Goal: Task Accomplishment & Management: Use online tool/utility

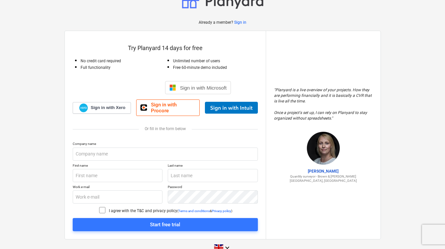
scroll to position [24, 0]
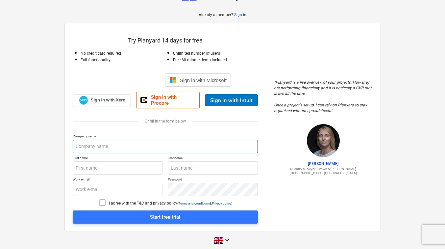
click at [83, 140] on input "text" at bounding box center [165, 146] width 185 height 13
type input "Foxalls Property Ltd"
type input "[PERSON_NAME]"
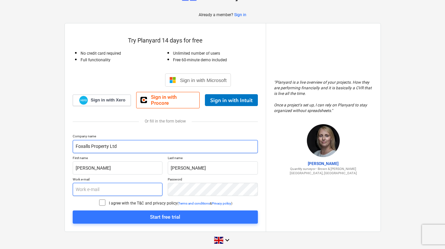
type input "[PERSON_NAME][EMAIL_ADDRESS][DOMAIN_NAME]"
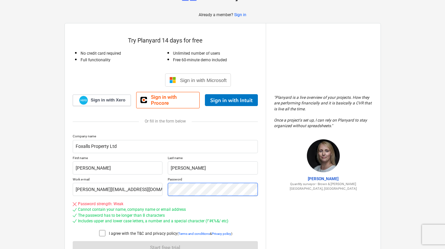
scroll to position [54, 0]
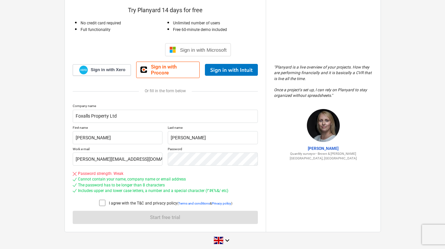
click at [147, 200] on p "I agree with the T&C and privacy policy" at bounding box center [143, 203] width 68 height 6
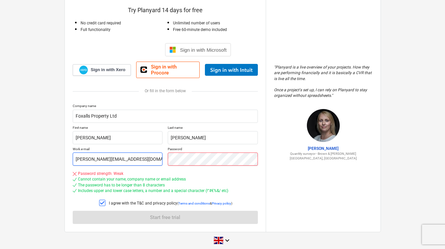
click at [145, 148] on div "Work e-mail [PERSON_NAME][EMAIL_ADDRESS][DOMAIN_NAME] Password" at bounding box center [165, 156] width 185 height 19
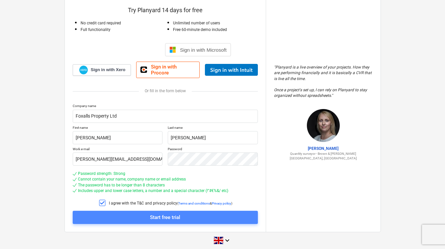
click at [174, 213] on div "Start free trial" at bounding box center [165, 217] width 30 height 9
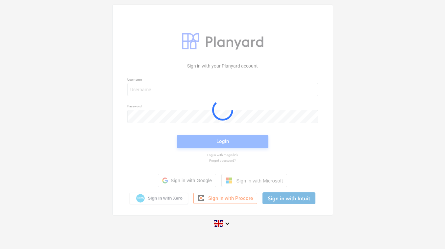
scroll to position [6, 0]
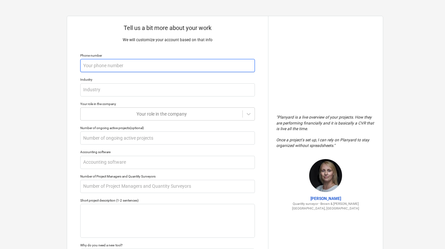
click at [198, 67] on input "text" at bounding box center [167, 65] width 175 height 13
type textarea "x"
type input "0"
type textarea "x"
type input "07"
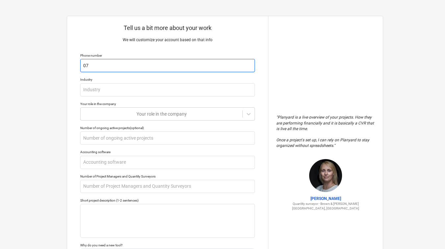
type textarea "x"
type input "074"
type textarea "x"
type input "0748"
type textarea "x"
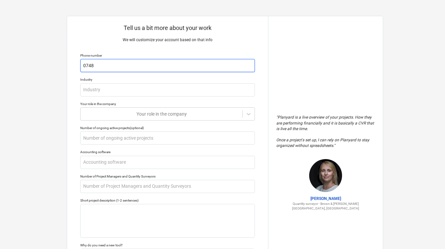
type input "07484"
type textarea "x"
type input "07484"
type textarea "x"
type input "07484 6"
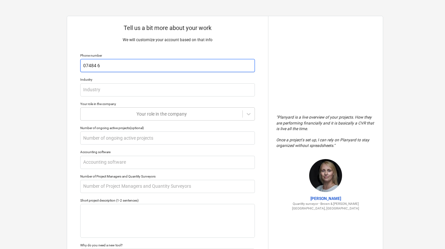
type textarea "x"
type input "07484 66"
type textarea "x"
type input "07484 662"
type textarea "x"
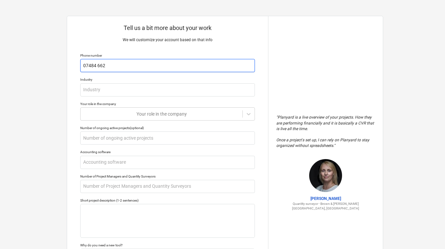
type input "07484 6628"
type textarea "x"
type input "07484 66280"
type textarea "x"
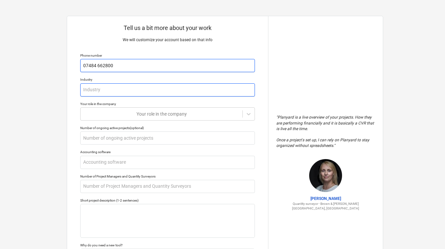
type input "07484 662800"
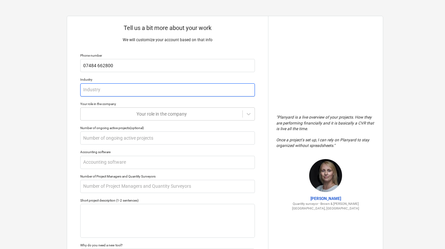
click at [170, 89] on input "text" at bounding box center [167, 89] width 175 height 13
type textarea "x"
type input "C"
type textarea "x"
type input "Co"
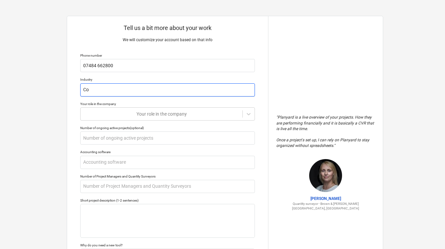
type textarea "x"
type input "Con"
type textarea "x"
type input "Cons"
type textarea "x"
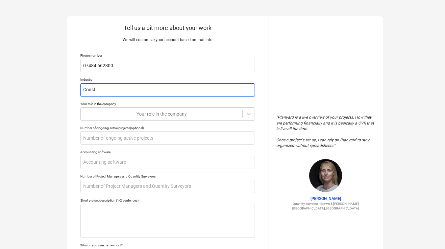
type input "Constr"
type textarea "x"
type input "Constru"
type textarea "x"
type input "Construc"
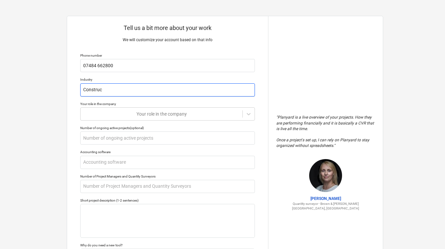
type textarea "x"
type input "Construct"
type textarea "x"
type input "Constructi"
type textarea "x"
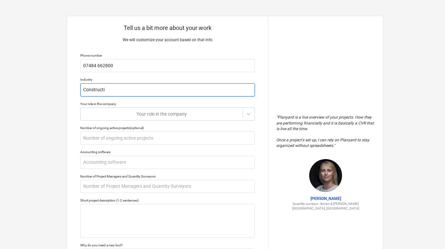
type input "Constructio"
type textarea "x"
type input "Construction"
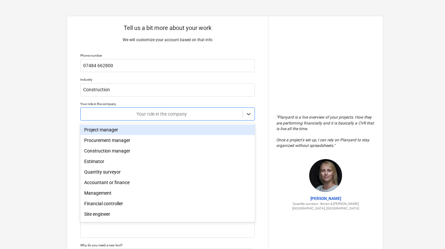
click at [174, 108] on div "Your role in the company" at bounding box center [167, 113] width 175 height 13
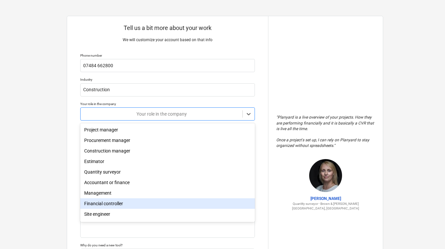
scroll to position [23, 0]
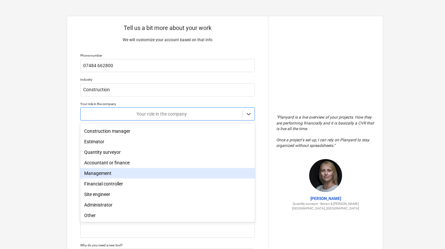
click at [136, 168] on div "Management" at bounding box center [167, 173] width 175 height 11
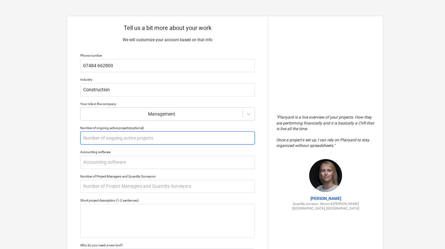
click at [124, 142] on input "text" at bounding box center [167, 137] width 175 height 13
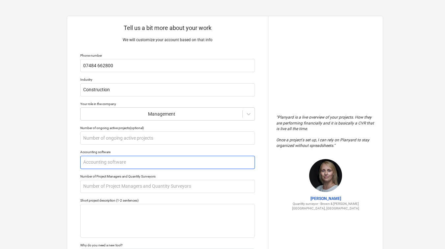
click at [111, 165] on input "text" at bounding box center [167, 162] width 175 height 13
type textarea "x"
type input "X"
type textarea "x"
type input "Xe"
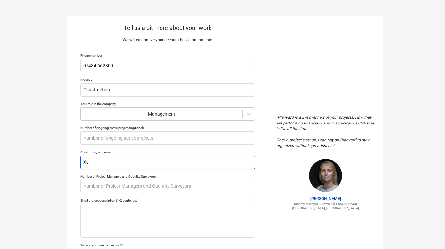
type textarea "x"
type input "Xer"
type textarea "x"
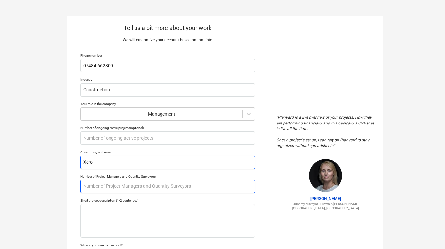
type input "Xero"
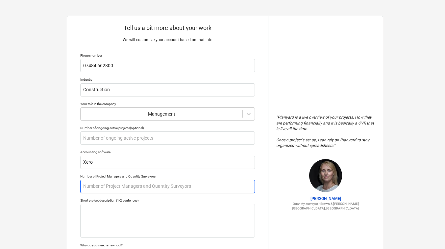
click at [91, 185] on input "text" at bounding box center [167, 186] width 175 height 13
type textarea "x"
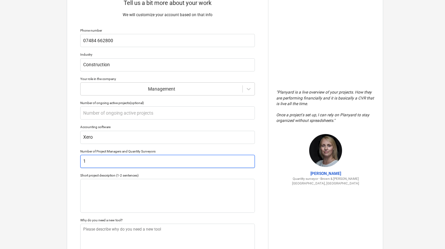
scroll to position [33, 0]
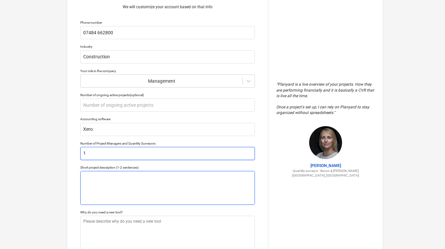
type input "1"
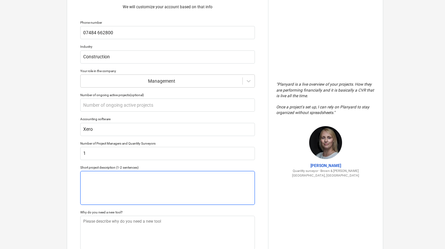
click at [94, 176] on textarea at bounding box center [167, 188] width 175 height 34
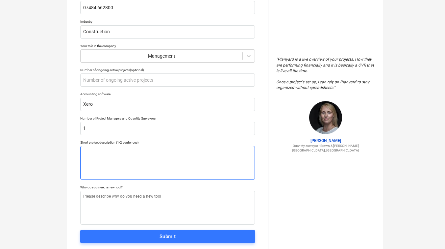
scroll to position [66, 0]
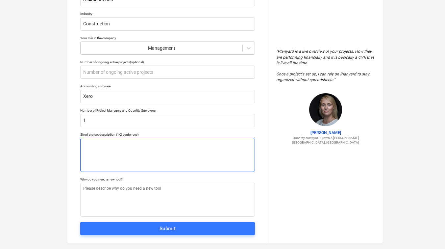
type textarea "x"
type textarea "N"
type textarea "x"
type textarea "New"
type textarea "x"
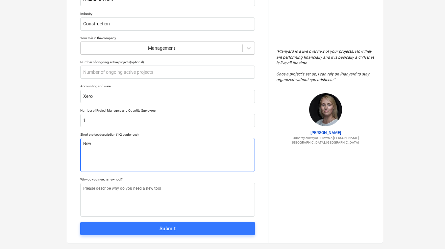
type textarea "New"
type textarea "x"
type textarea "New b"
type textarea "x"
type textarea "New bu"
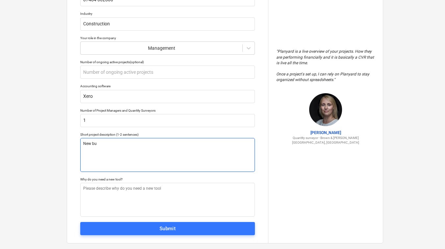
type textarea "x"
type textarea "New [PERSON_NAME]"
type textarea "x"
type textarea "New buil"
type textarea "x"
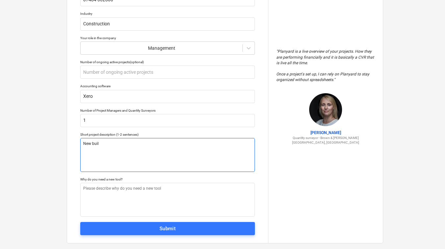
type textarea "New build"
type textarea "x"
type textarea "New build"
type textarea "x"
type textarea "New build a"
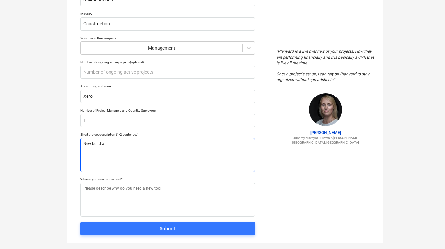
type textarea "x"
type textarea "New build an"
type textarea "x"
type textarea "New build and"
type textarea "x"
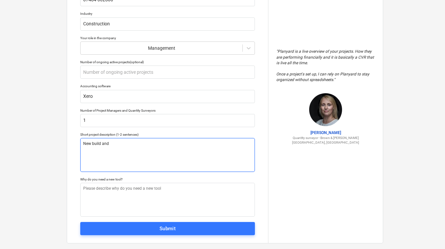
type textarea "New build and c"
type textarea "x"
type textarea "New build and co"
type textarea "x"
type textarea "New build and con"
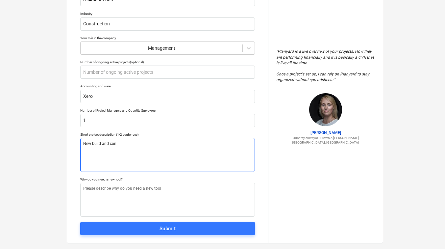
type textarea "x"
type textarea "New build and conv"
type textarea "x"
type textarea "New build and conve"
type textarea "x"
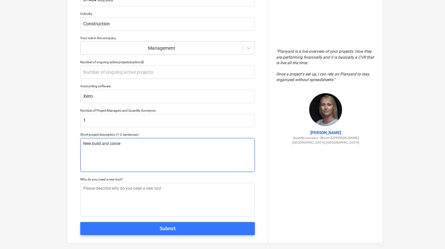
type textarea "New build and conver"
type textarea "x"
type textarea "New build and convers"
type textarea "x"
type textarea "New build and conversi"
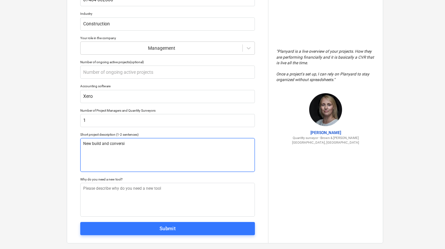
type textarea "x"
type textarea "New build and conversio"
type textarea "x"
type textarea "New build and conversion"
type textarea "x"
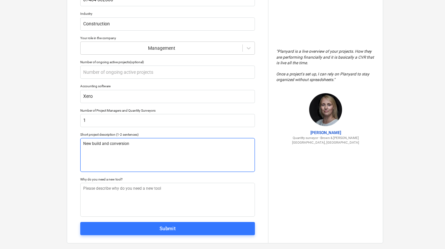
type textarea "New build and conversion"
type textarea "x"
type textarea "New build and conversion s"
type textarea "x"
type textarea "New build and conversion sch"
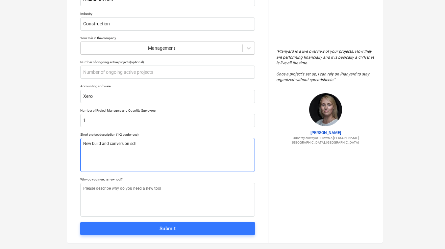
type textarea "x"
type textarea "New build and conversion sche"
type textarea "x"
type textarea "New build and conversion schem"
type textarea "x"
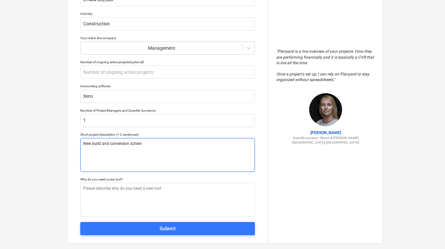
type textarea "New build and conversion scheme"
type textarea "x"
type textarea "New build and conversion schemes"
type textarea "x"
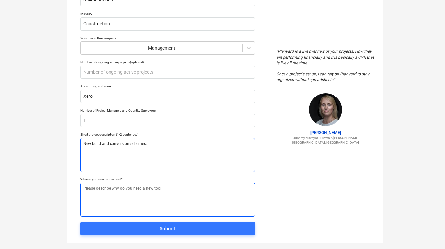
type textarea "New build and conversion schemes."
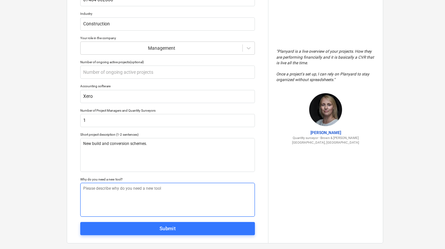
click at [107, 187] on textarea at bounding box center [167, 200] width 175 height 34
type textarea "x"
type textarea "N"
type textarea "x"
type textarea "Ne"
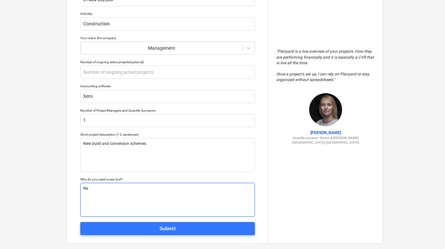
type textarea "x"
type textarea "Nee"
type textarea "x"
type textarea "Need"
type textarea "x"
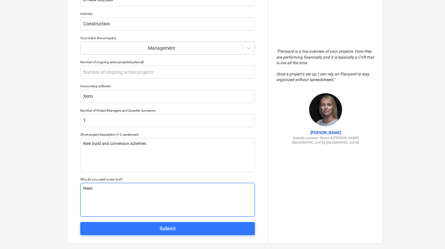
type textarea "Need"
type textarea "x"
type textarea "Need a"
type textarea "x"
type textarea "Need a"
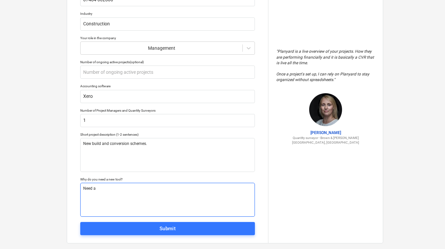
type textarea "x"
type textarea "Need a C"
type textarea "x"
type textarea "Need a CV"
type textarea "x"
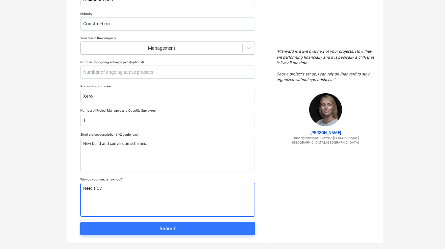
type textarea "Need a CVR"
type textarea "x"
type textarea "Need a CVR"
type textarea "x"
type textarea "Need a CVR s"
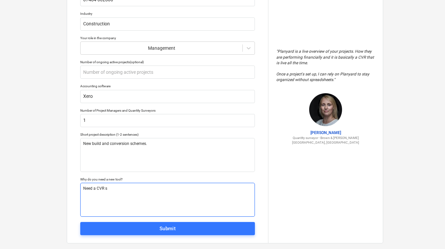
type textarea "x"
type textarea "Need a CVR sys"
type textarea "x"
type textarea "Need a CVR syst"
type textarea "x"
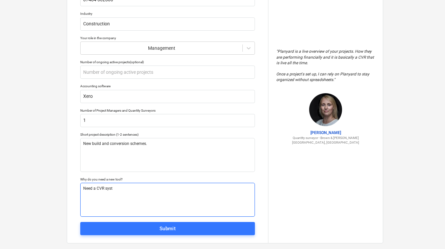
type textarea "Need a CVR syste"
type textarea "x"
type textarea "Need a CVR system"
type textarea "x"
type textarea "Need a CVR system"
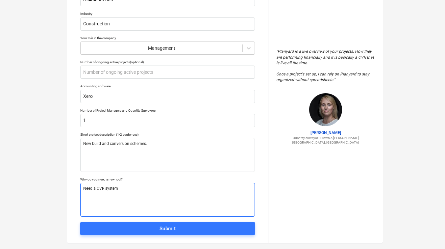
type textarea "x"
type textarea "Need a CVR system a"
type textarea "x"
type textarea "Need a CVR system as"
type textarea "x"
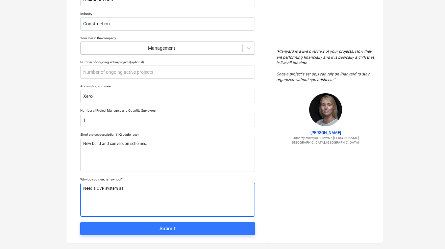
type textarea "Need a CVR system as"
type textarea "x"
type textarea "Need a CVR system as p"
type textarea "x"
type textarea "Need a CVR system as pe"
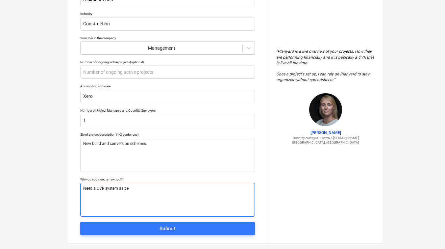
type textarea "x"
type textarea "Need a CVR system as per"
type textarea "x"
type textarea "Need a CVR system as per"
type textarea "x"
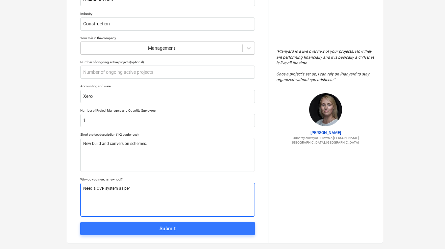
type textarea "Need a CVR system as per c"
type textarea "x"
type textarea "Need a CVR system as per co"
type textarea "x"
type textarea "Need a CVR system as per con"
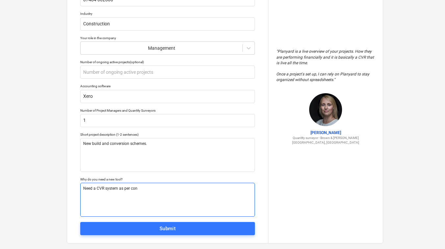
type textarea "x"
type textarea "Need a CVR system as per conv"
type textarea "x"
type textarea "Need a CVR system as per conve"
type textarea "x"
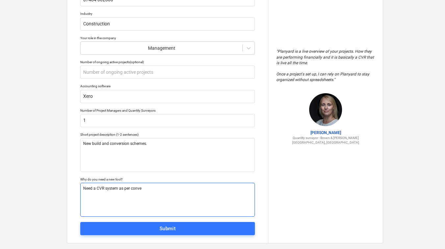
type textarea "Need a CVR system as per conver"
type textarea "x"
type textarea "Need a CVR system as per convers"
type textarea "x"
type textarea "Need a CVR system as per conversa"
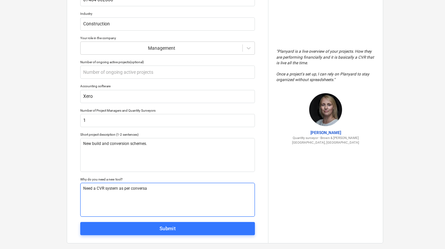
type textarea "x"
type textarea "Need a CVR system as per conversat"
type textarea "x"
type textarea "Need a CVR system as per conversati"
type textarea "x"
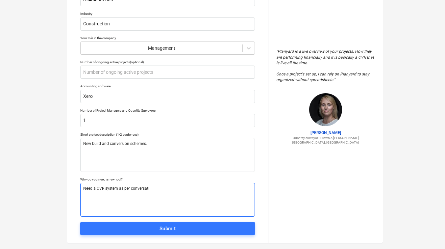
type textarea "Need a CVR system as per conversatio"
type textarea "x"
type textarea "Need a CVR system as per conversation"
type textarea "x"
type textarea "Need a CVR system as per conversation w"
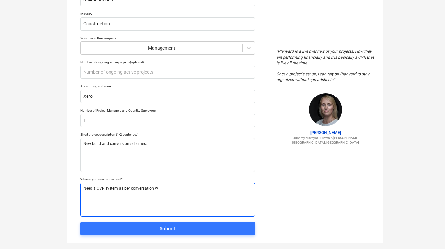
type textarea "x"
type textarea "Need a CVR system as per conversation wi"
type textarea "x"
type textarea "Need a CVR system as per conversation with"
type textarea "x"
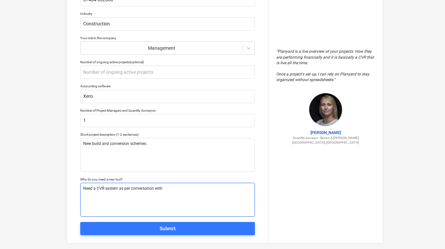
type textarea "Need a CVR system as per conversation with"
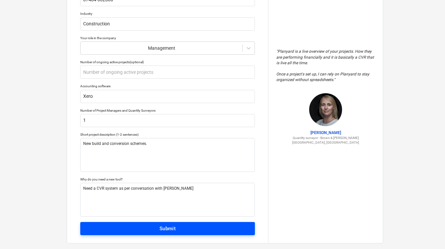
click at [137, 229] on span "Submit" at bounding box center [168, 228] width 160 height 9
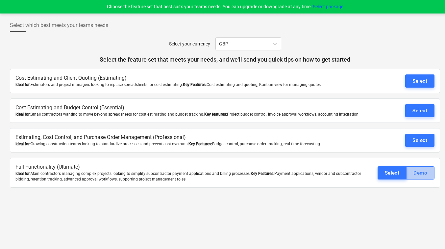
click at [415, 176] on div "Demo" at bounding box center [421, 172] width 14 height 9
click at [383, 173] on button "Select" at bounding box center [392, 172] width 29 height 13
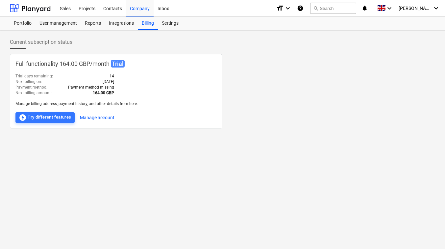
drag, startPoint x: 276, startPoint y: 91, endPoint x: 288, endPoint y: 77, distance: 18.7
click at [276, 91] on div "Full functionality 164.00 GBP / month Trial Trial days remaining : 14 Next bill…" at bounding box center [225, 91] width 430 height 74
click at [29, 21] on div "Portfolio" at bounding box center [23, 23] width 26 height 13
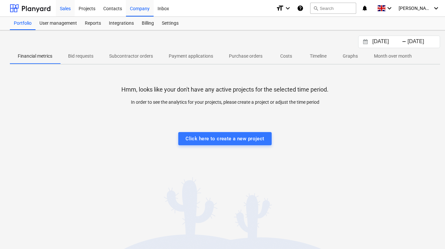
click at [65, 9] on div "Sales" at bounding box center [65, 8] width 19 height 17
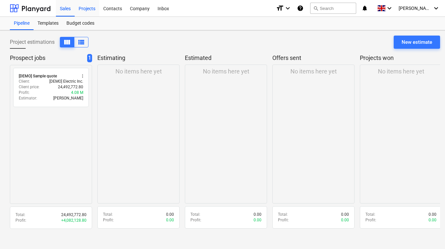
click at [87, 8] on div "Projects" at bounding box center [87, 8] width 25 height 17
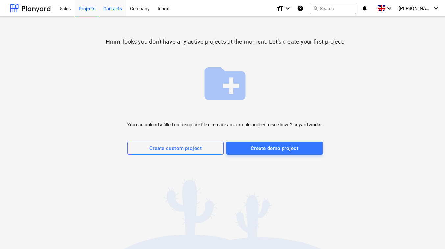
click at [108, 8] on div "Contacts" at bounding box center [112, 8] width 27 height 17
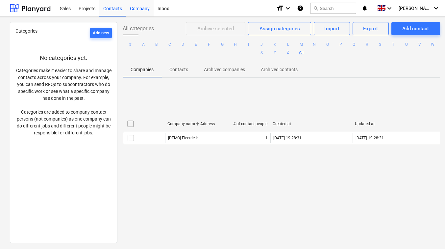
click at [136, 10] on div "Company" at bounding box center [140, 8] width 28 height 17
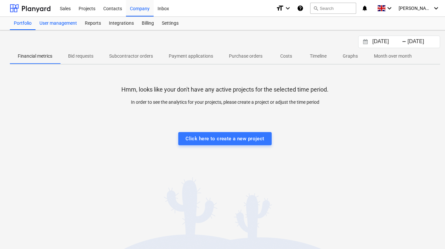
click at [68, 26] on div "User management" at bounding box center [58, 23] width 45 height 13
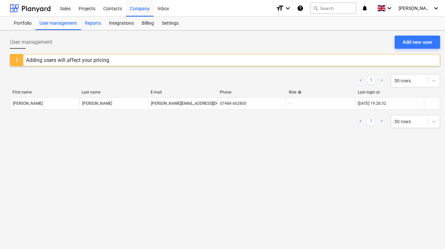
click at [90, 28] on div "Reports" at bounding box center [93, 23] width 24 height 13
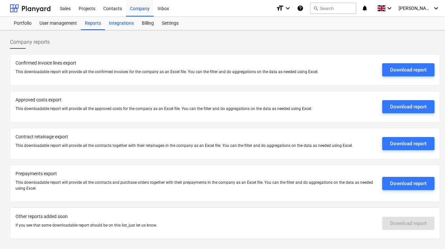
click at [126, 26] on div "Integrations" at bounding box center [121, 23] width 33 height 13
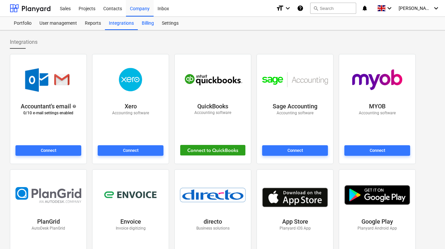
click at [150, 25] on div "Billing" at bounding box center [148, 23] width 20 height 13
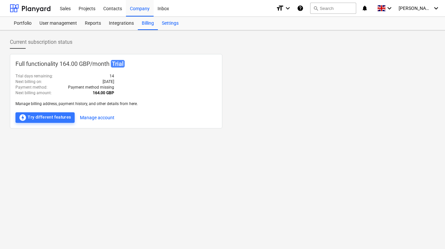
click at [165, 25] on div "Settings" at bounding box center [170, 23] width 25 height 13
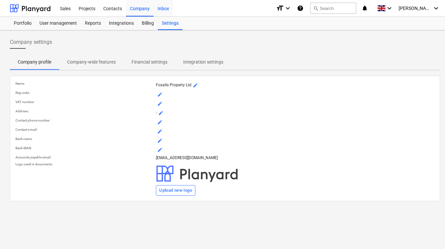
click at [163, 9] on div "Inbox" at bounding box center [163, 8] width 19 height 17
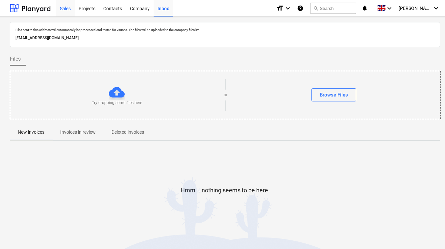
click at [70, 7] on div "Sales" at bounding box center [65, 8] width 19 height 17
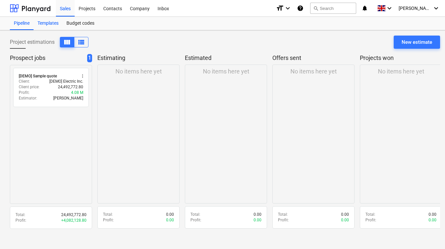
click at [48, 25] on div "Templates" at bounding box center [48, 23] width 29 height 13
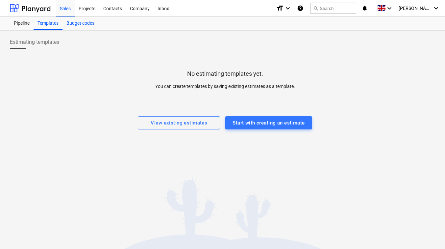
click at [73, 26] on div "Budget codes" at bounding box center [81, 23] width 36 height 13
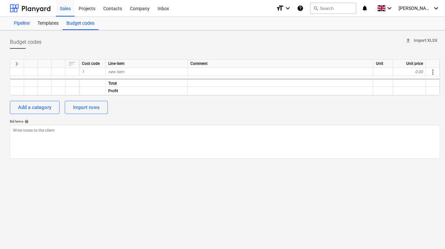
click at [26, 25] on div "Pipeline" at bounding box center [22, 23] width 24 height 13
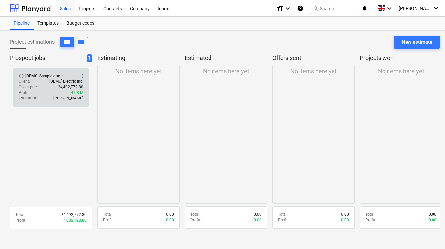
click at [48, 95] on div "Profit : 4.08 M" at bounding box center [51, 93] width 64 height 6
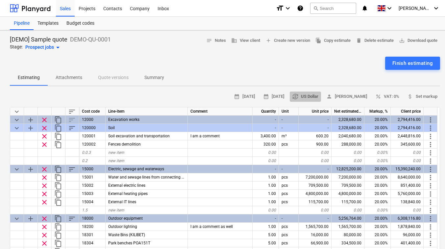
click at [318, 95] on span "currency_exchange US Dollar" at bounding box center [305, 97] width 26 height 8
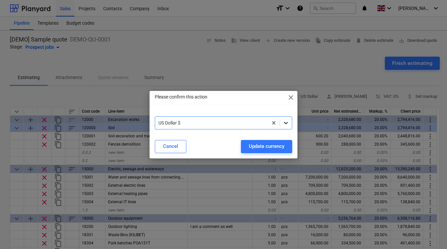
click at [286, 122] on icon at bounding box center [286, 122] width 7 height 7
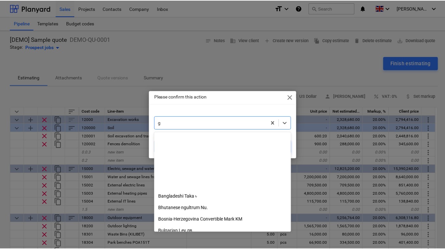
scroll to position [81, 0]
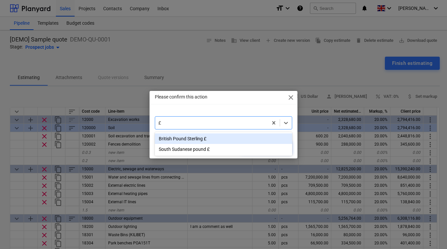
click at [192, 136] on div "British Pound Sterling £" at bounding box center [224, 138] width 138 height 11
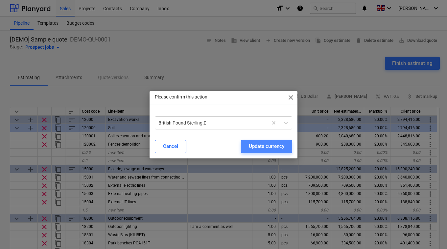
click at [262, 142] on div "Update currency" at bounding box center [267, 146] width 36 height 9
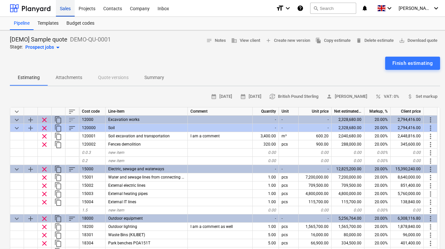
click at [68, 10] on div "Sales" at bounding box center [65, 8] width 19 height 17
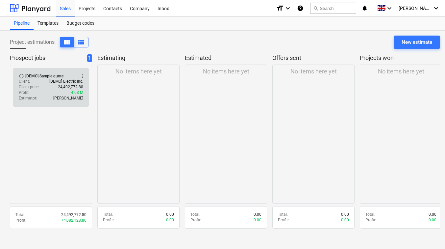
click at [62, 85] on p "24,492,772.80" at bounding box center [70, 87] width 25 height 6
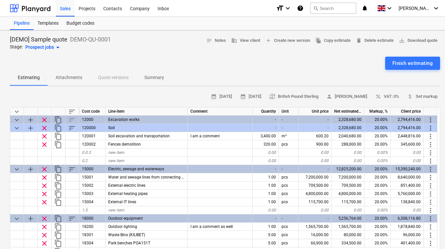
click at [72, 79] on p "Attachments" at bounding box center [69, 77] width 27 height 7
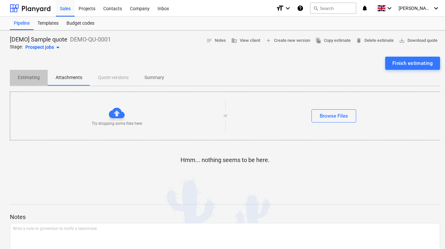
click at [41, 78] on span "Estimating" at bounding box center [29, 77] width 38 height 11
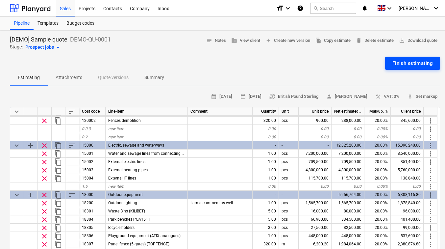
click at [394, 65] on div "Finish estimating" at bounding box center [413, 63] width 40 height 9
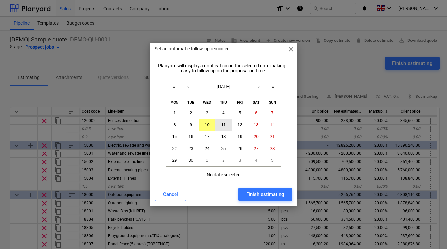
click at [224, 120] on button "11" at bounding box center [224, 125] width 16 height 12
click at [265, 191] on div "Finish estimating" at bounding box center [265, 194] width 38 height 9
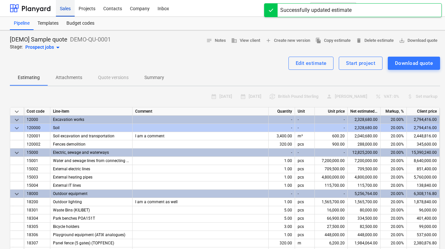
click at [71, 7] on div "Sales" at bounding box center [65, 8] width 19 height 17
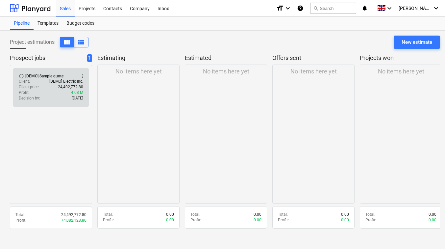
click at [62, 89] on p "24,492,772.80" at bounding box center [70, 87] width 25 height 6
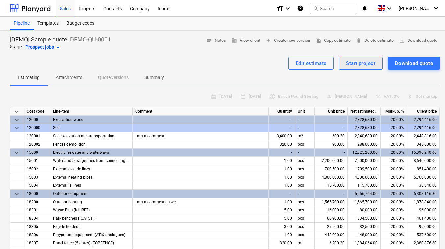
click at [353, 58] on button "Start project" at bounding box center [361, 63] width 44 height 13
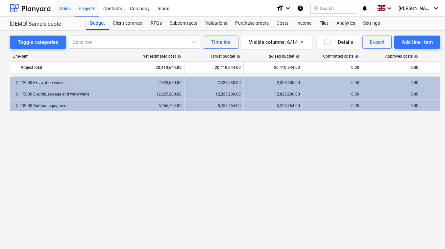
click at [66, 7] on div "Sales" at bounding box center [65, 8] width 19 height 17
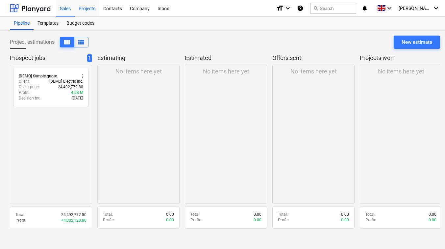
click at [89, 7] on div "Projects" at bounding box center [87, 8] width 25 height 17
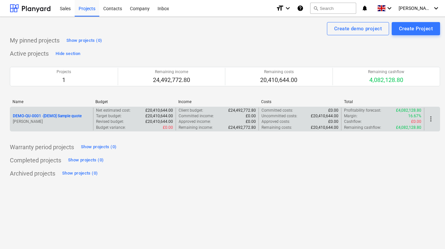
click at [77, 122] on p "[PERSON_NAME]" at bounding box center [52, 122] width 78 height 6
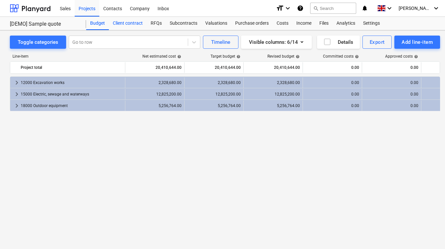
click at [122, 24] on div "Client contract" at bounding box center [128, 23] width 38 height 13
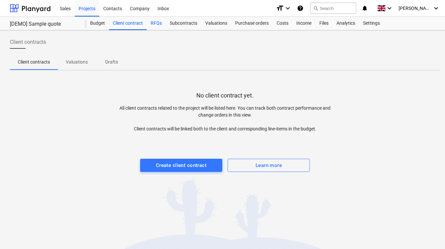
click at [156, 25] on div "RFQs" at bounding box center [156, 23] width 19 height 13
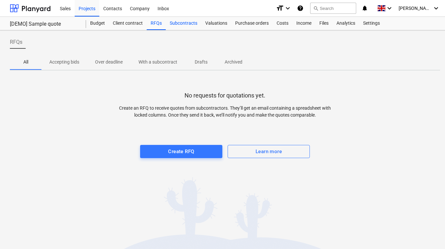
click at [183, 24] on div "Subcontracts" at bounding box center [184, 23] width 36 height 13
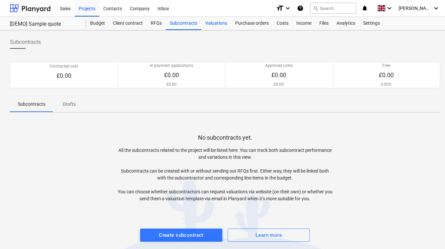
click at [217, 23] on div "Valuations" at bounding box center [216, 23] width 30 height 13
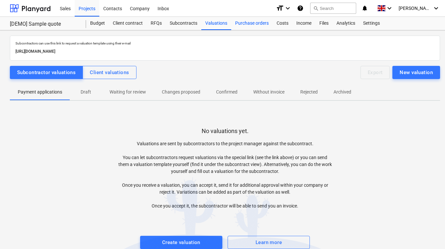
click at [262, 20] on div "Purchase orders" at bounding box center [251, 23] width 41 height 13
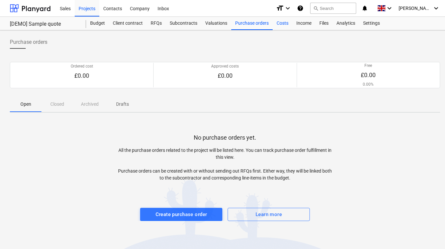
click at [281, 18] on div "Costs" at bounding box center [283, 23] width 20 height 13
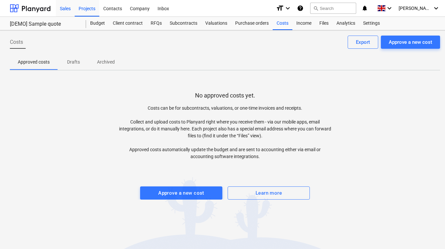
click at [67, 3] on div "Sales" at bounding box center [65, 8] width 19 height 17
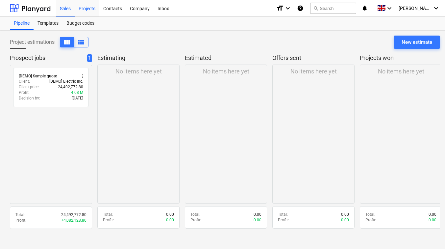
click at [83, 7] on div "Projects" at bounding box center [87, 8] width 25 height 17
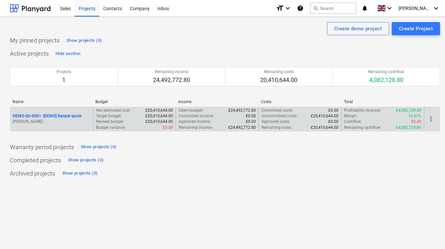
click at [57, 116] on p "DEMO-QU-0001 - [DEMO] Sample quote" at bounding box center [47, 116] width 69 height 6
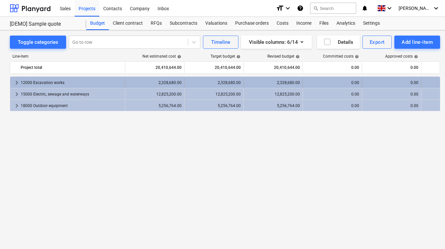
click at [17, 80] on span "keyboard_arrow_right" at bounding box center [17, 83] width 8 height 8
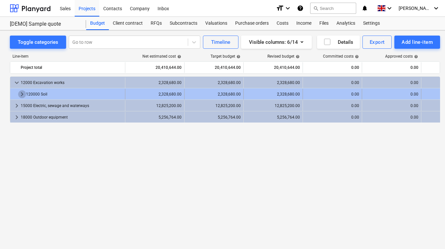
click at [23, 91] on span "keyboard_arrow_right" at bounding box center [22, 94] width 8 height 8
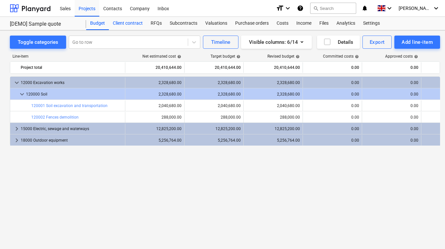
click at [125, 26] on div "Client contract" at bounding box center [128, 23] width 38 height 13
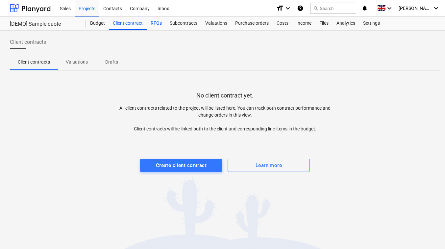
click at [154, 23] on div "RFQs" at bounding box center [156, 23] width 19 height 13
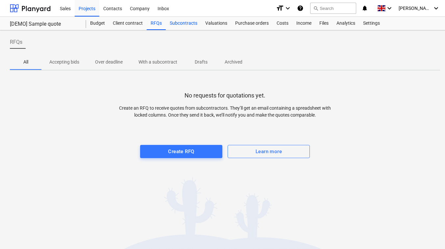
click at [180, 26] on div "Subcontracts" at bounding box center [184, 23] width 36 height 13
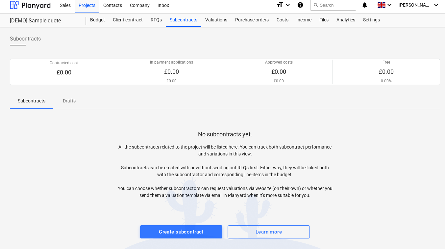
scroll to position [6, 0]
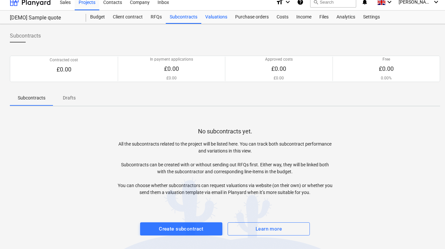
click at [216, 15] on div "Valuations" at bounding box center [216, 17] width 30 height 13
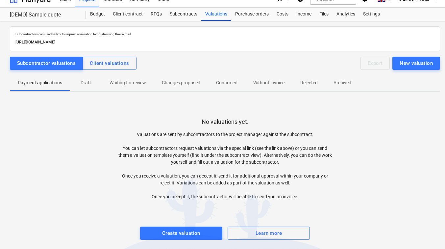
scroll to position [11, 0]
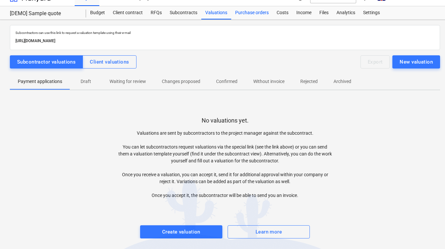
click at [248, 13] on div "Purchase orders" at bounding box center [251, 12] width 41 height 13
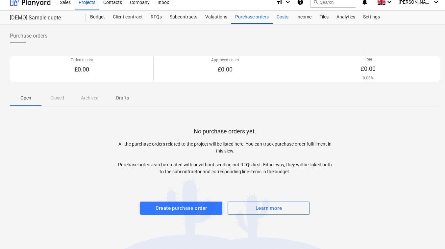
click at [284, 19] on div "Costs" at bounding box center [283, 17] width 20 height 13
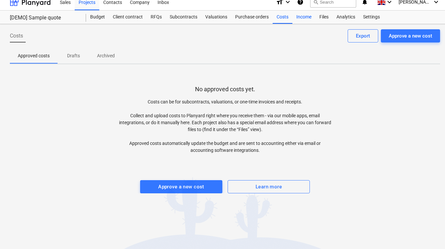
click at [302, 18] on div "Income" at bounding box center [303, 17] width 23 height 13
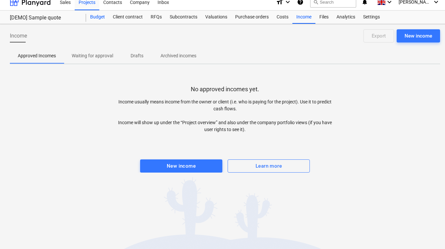
click at [96, 19] on div "Budget" at bounding box center [97, 17] width 23 height 13
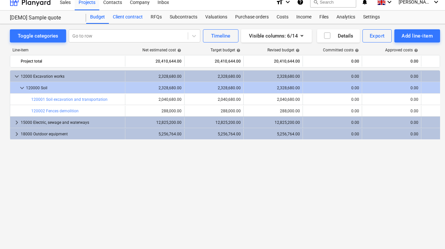
click at [122, 15] on div "Client contract" at bounding box center [128, 17] width 38 height 13
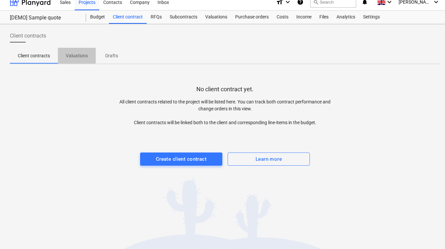
click at [82, 57] on p "Valuations" at bounding box center [77, 55] width 22 height 7
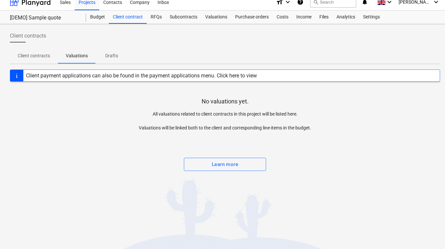
click at [70, 71] on div "Client payment applications can also be found in the payment applications menu.…" at bounding box center [141, 76] width 236 height 12
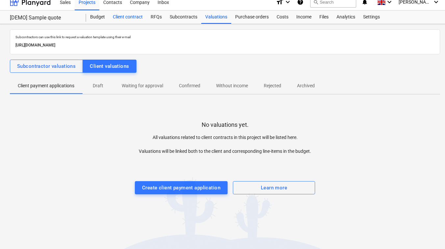
click at [130, 13] on div "Client contract" at bounding box center [128, 17] width 38 height 13
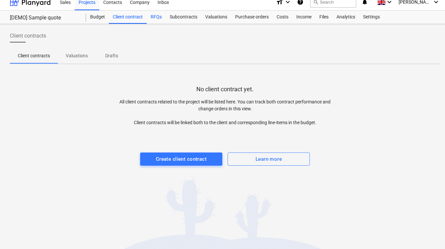
click at [159, 14] on div "RFQs" at bounding box center [156, 17] width 19 height 13
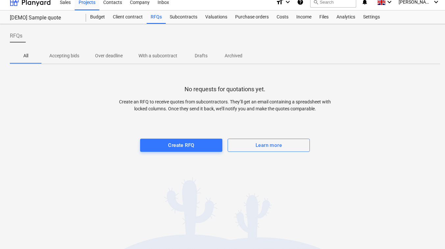
click at [64, 60] on span "Accepting bids" at bounding box center [64, 55] width 46 height 11
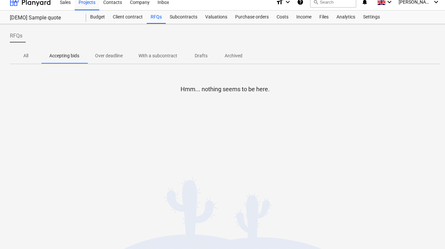
click at [99, 55] on p "Over deadline" at bounding box center [109, 55] width 28 height 7
click at [153, 58] on p "With a subcontract" at bounding box center [158, 55] width 39 height 7
click at [23, 55] on p "All" at bounding box center [26, 55] width 16 height 7
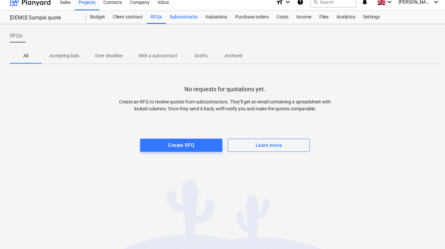
click at [181, 19] on div "Subcontracts" at bounding box center [184, 17] width 36 height 13
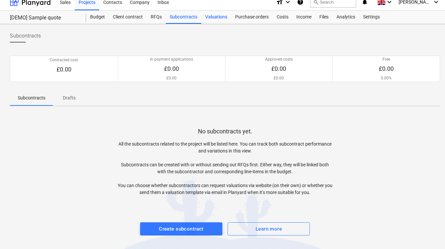
click at [220, 15] on div "Valuations" at bounding box center [216, 17] width 30 height 13
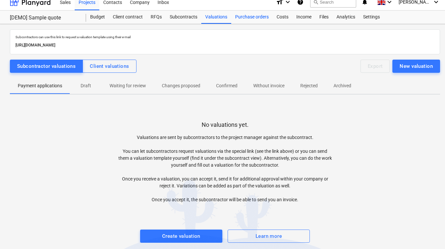
click at [255, 13] on div "Purchase orders" at bounding box center [251, 17] width 41 height 13
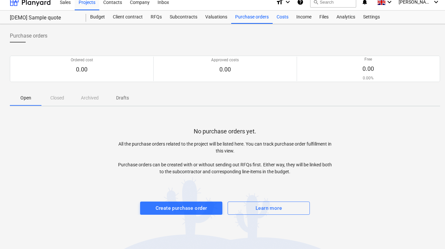
click at [278, 13] on div "Costs" at bounding box center [283, 17] width 20 height 13
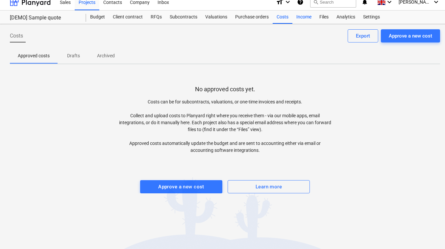
click at [305, 16] on div "Income" at bounding box center [303, 17] width 23 height 13
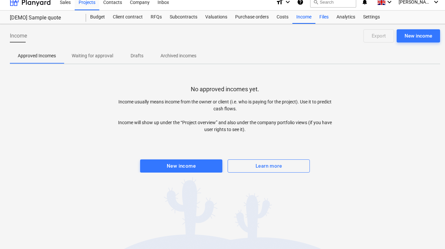
click at [323, 21] on div "Files" at bounding box center [324, 17] width 17 height 13
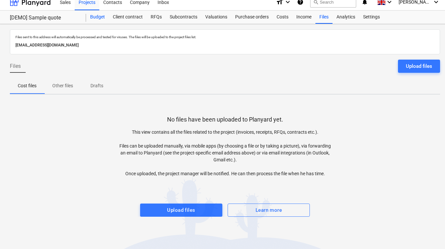
click at [91, 16] on div "Budget" at bounding box center [97, 17] width 23 height 13
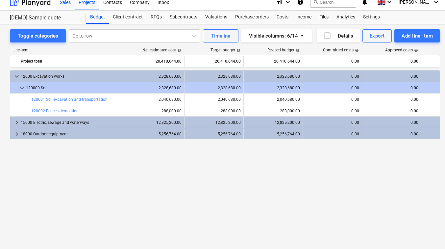
click at [69, 5] on div "Sales" at bounding box center [65, 1] width 19 height 17
